Goal: Book appointment/travel/reservation

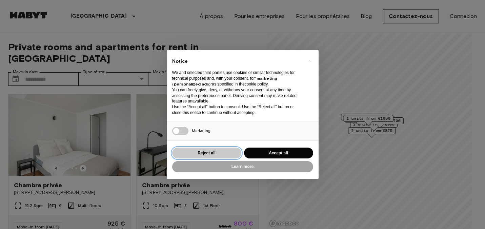
click at [202, 153] on button "Reject all" at bounding box center [206, 152] width 69 height 11
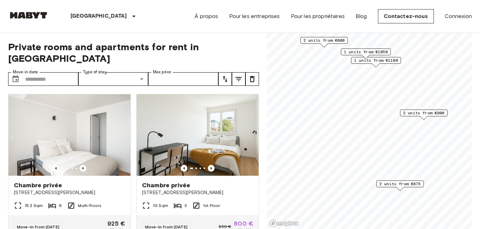
click at [394, 186] on span "2 units from €875" at bounding box center [399, 184] width 41 height 6
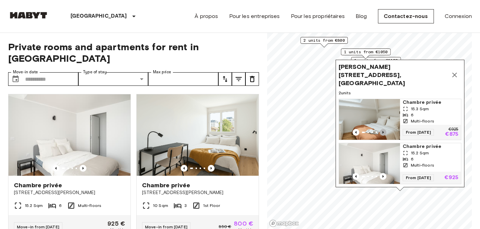
click at [386, 129] on icon "Previous image" at bounding box center [382, 132] width 7 height 7
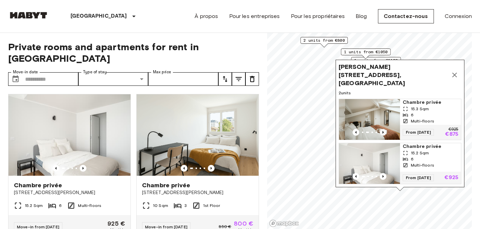
click at [386, 129] on icon "Previous image" at bounding box center [382, 132] width 7 height 7
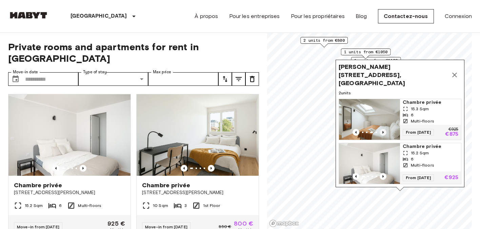
click at [386, 129] on icon "Previous image" at bounding box center [382, 132] width 7 height 7
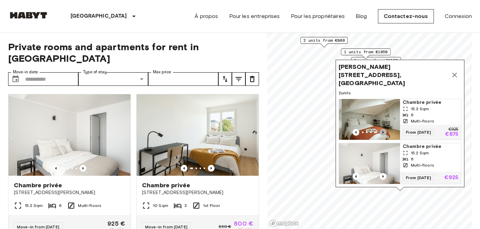
click at [386, 129] on icon "Previous image" at bounding box center [382, 132] width 7 height 7
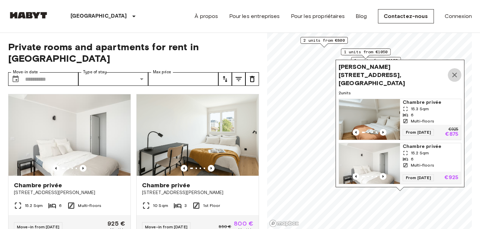
click at [457, 74] on icon "Map marker" at bounding box center [454, 75] width 8 height 8
